Goal: Information Seeking & Learning: Learn about a topic

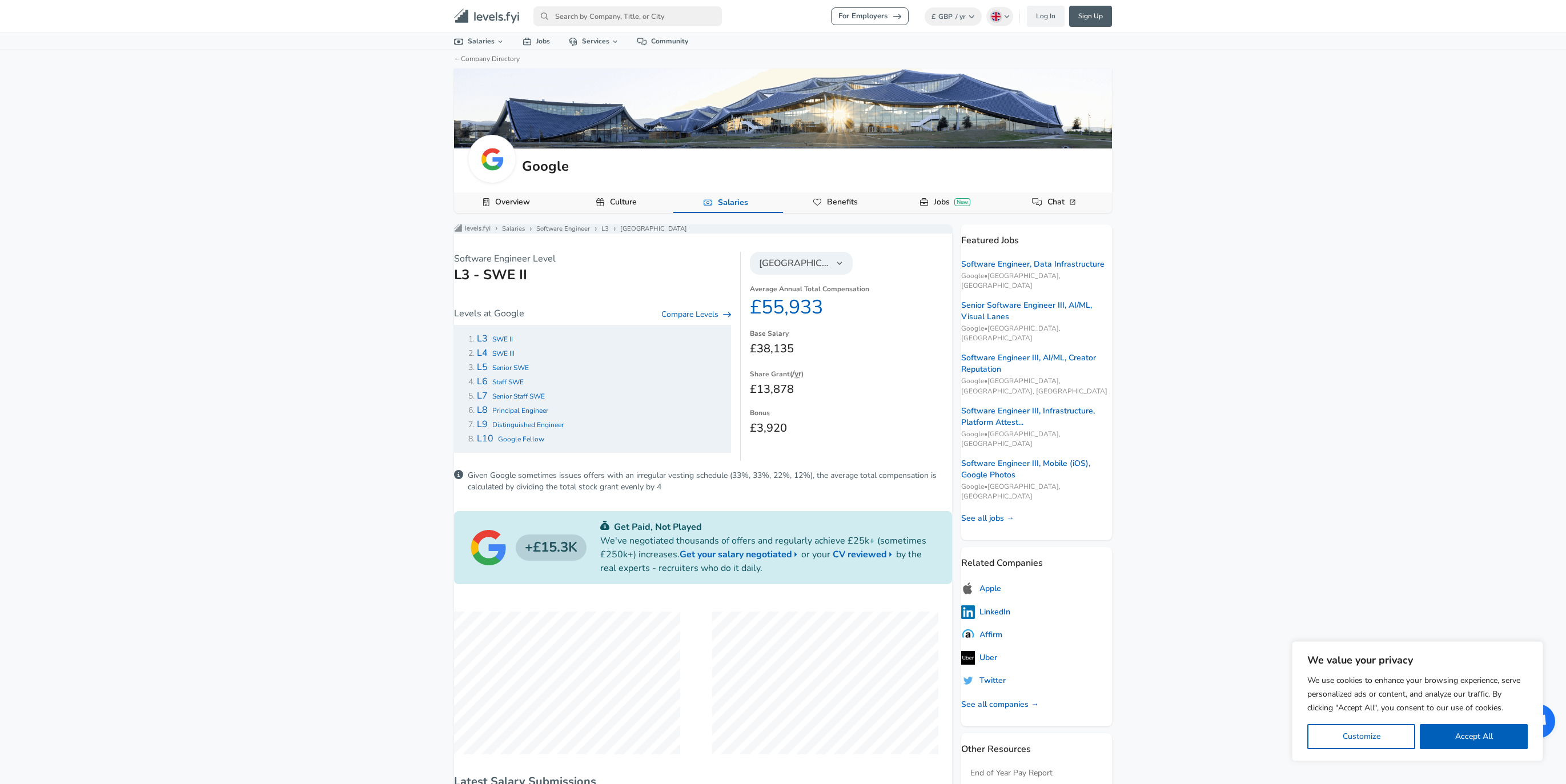
click at [413, 306] on div "For Employers £ GBP / yr Change English ([GEOGRAPHIC_DATA]) Change Log In Sign …" at bounding box center [783, 392] width 1566 height 784
click at [767, 355] on dd "£38,135" at bounding box center [851, 348] width 202 height 18
click at [768, 352] on dd "£38,135" at bounding box center [851, 348] width 202 height 18
click at [768, 317] on dd "£55,933" at bounding box center [851, 307] width 202 height 24
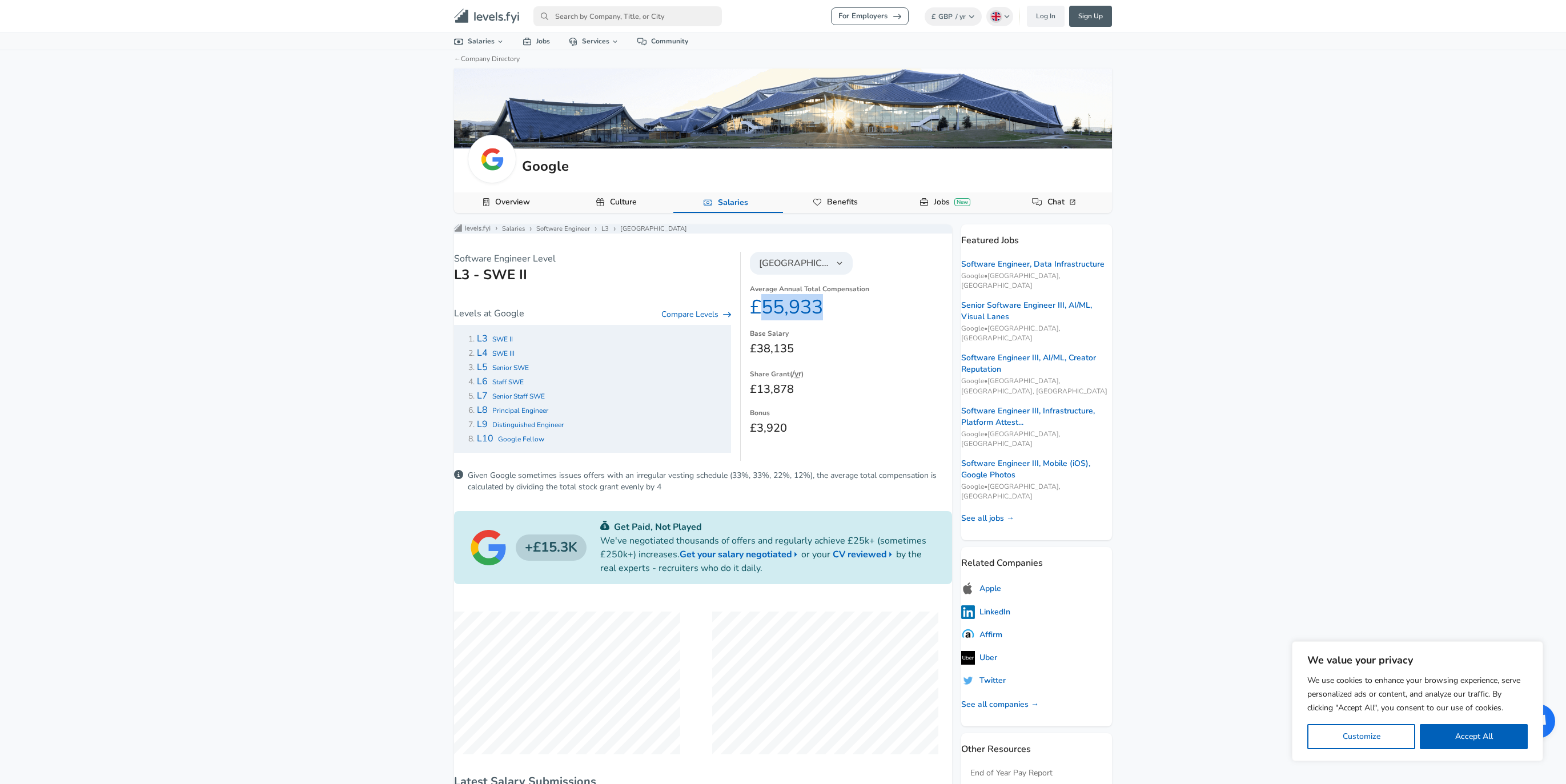
click at [768, 317] on dd "£55,933" at bounding box center [851, 307] width 202 height 24
click at [280, 389] on div "For Employers £ GBP / yr Change English ([GEOGRAPHIC_DATA]) Change Log In Sign …" at bounding box center [783, 392] width 1566 height 784
click at [586, 206] on button "Culture" at bounding box center [619, 203] width 109 height 21
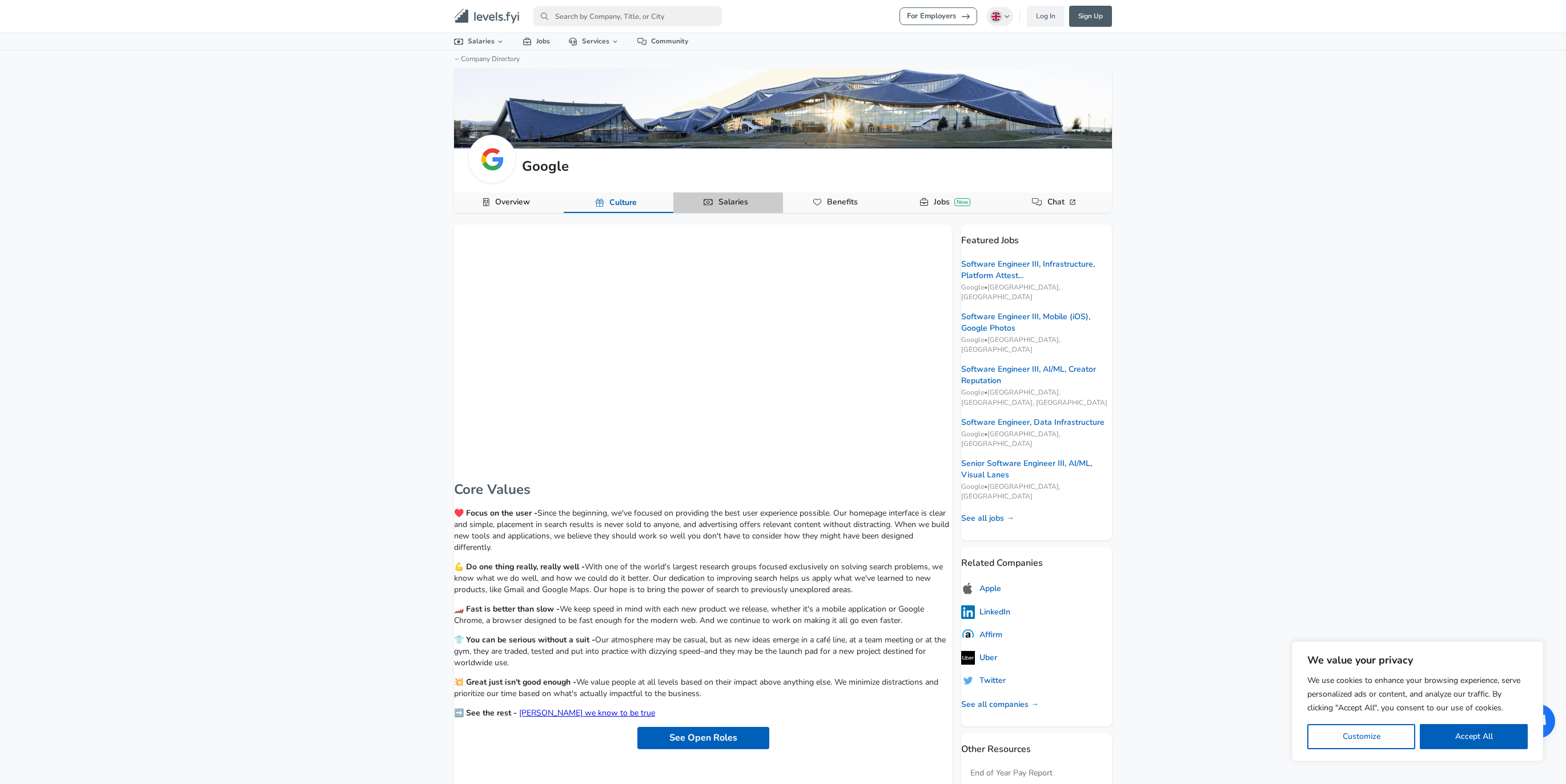
click at [721, 207] on link "Salaries" at bounding box center [733, 202] width 39 height 20
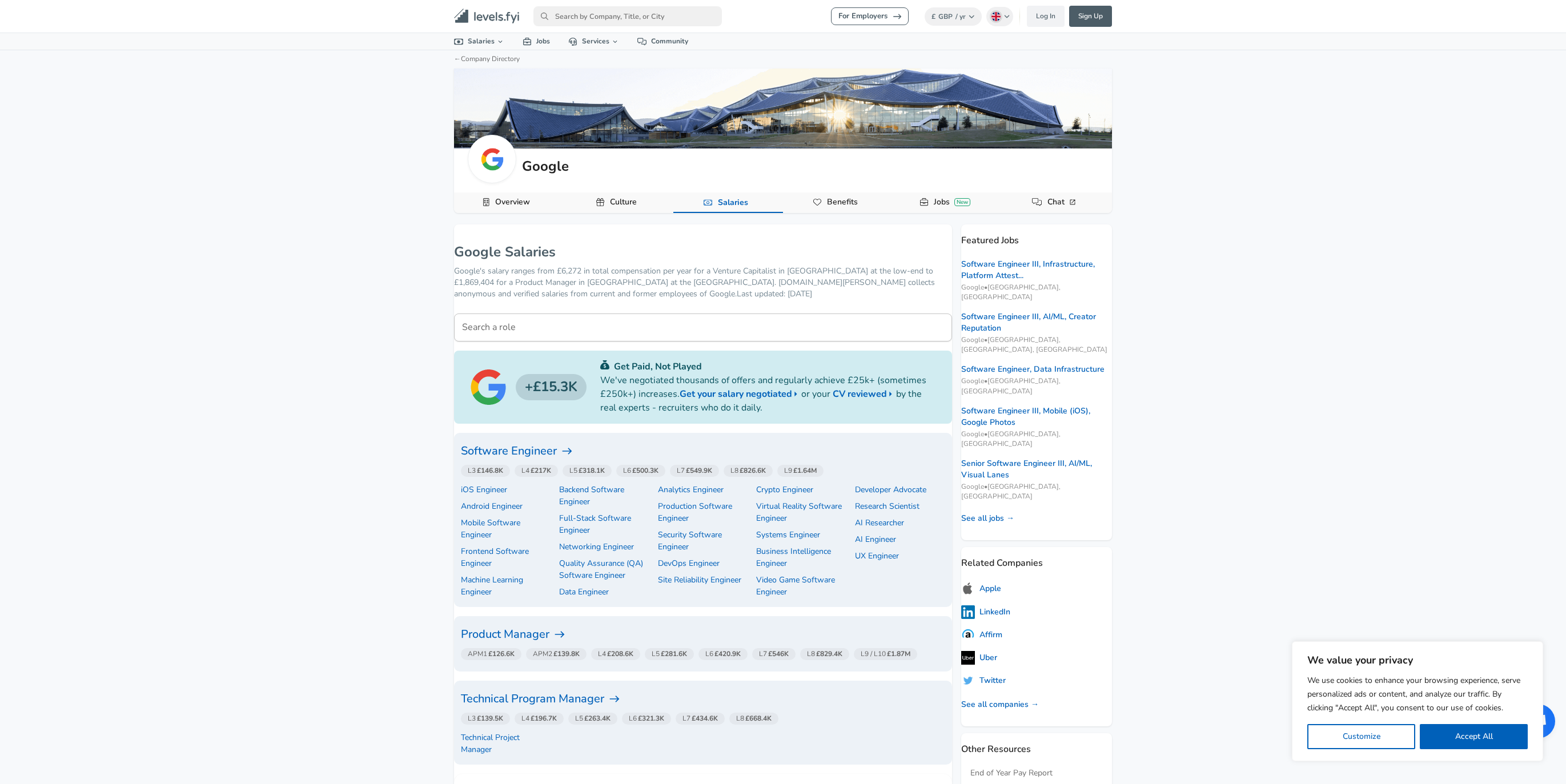
click at [485, 20] on icon "primary" at bounding box center [486, 16] width 22 height 9
